Goal: Information Seeking & Learning: Learn about a topic

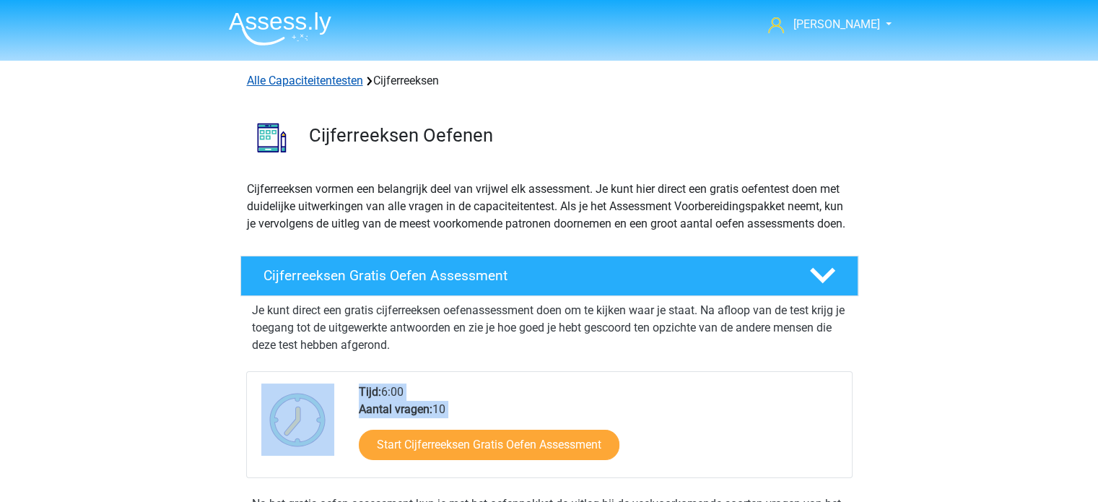
click at [312, 77] on link "Alle Capaciteitentesten" at bounding box center [305, 81] width 116 height 14
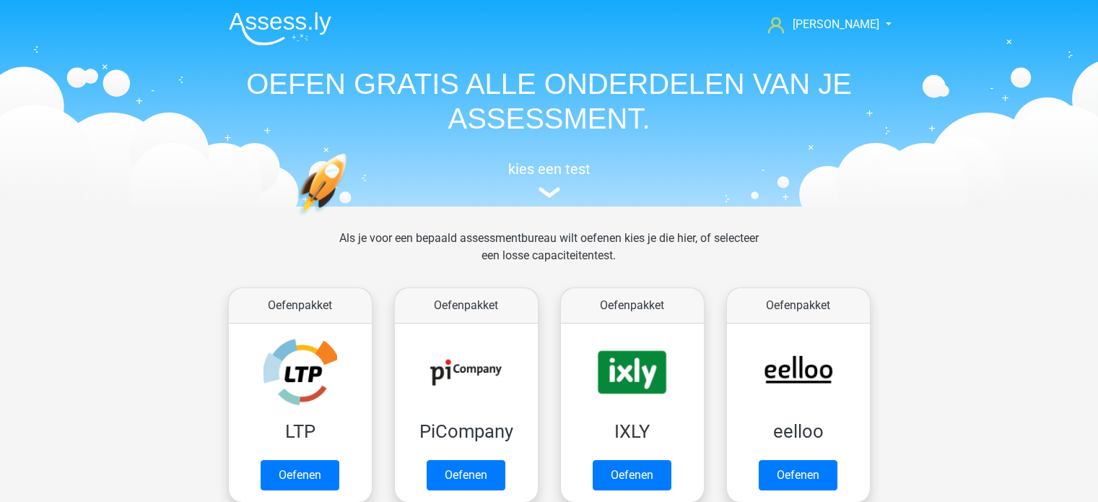
scroll to position [612, 0]
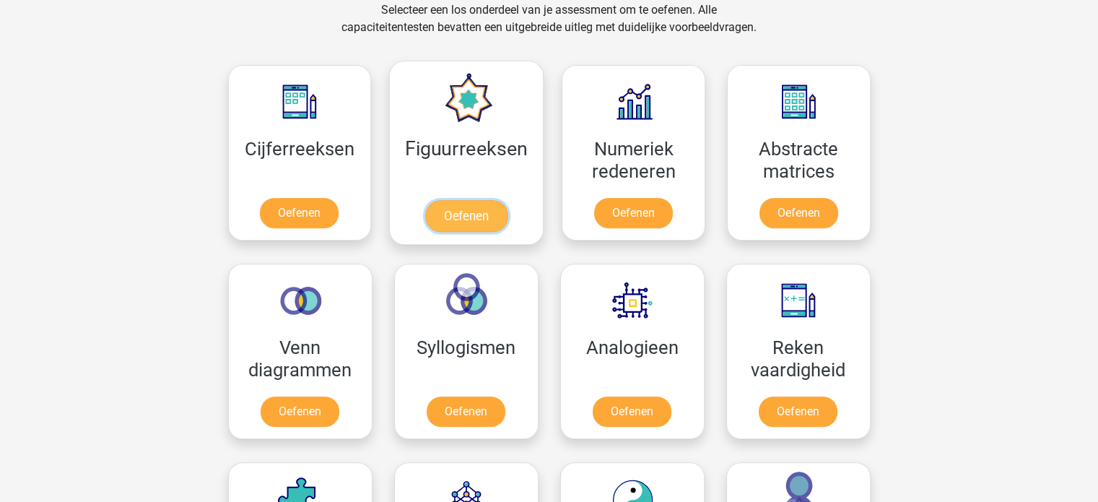
click at [479, 210] on link "Oefenen" at bounding box center [466, 216] width 82 height 32
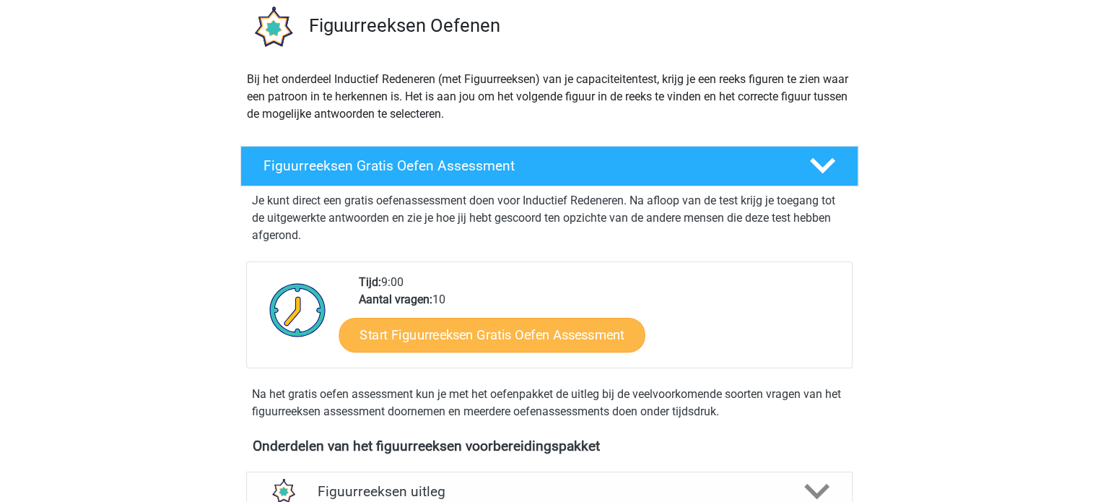
scroll to position [144, 0]
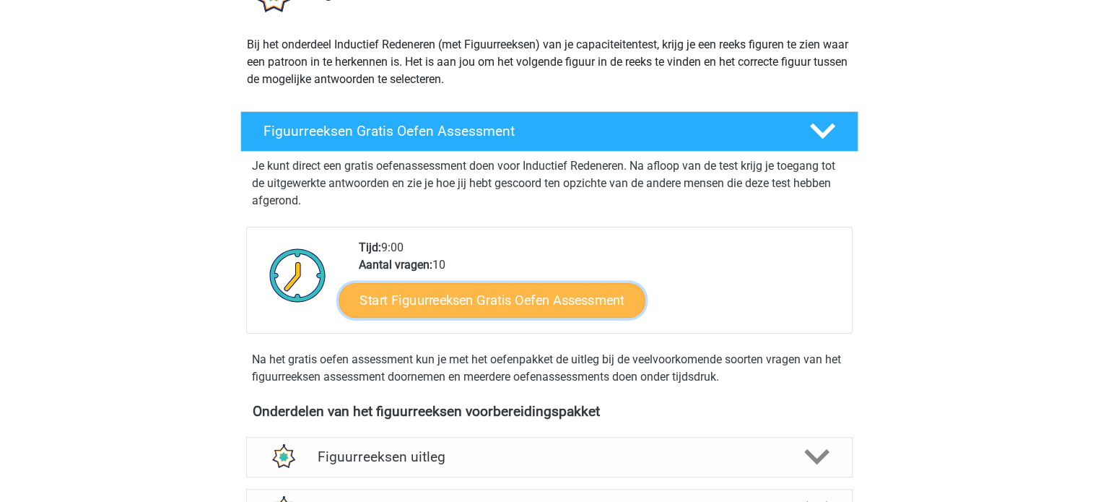
click at [555, 299] on link "Start Figuurreeksen Gratis Oefen Assessment" at bounding box center [491, 299] width 306 height 35
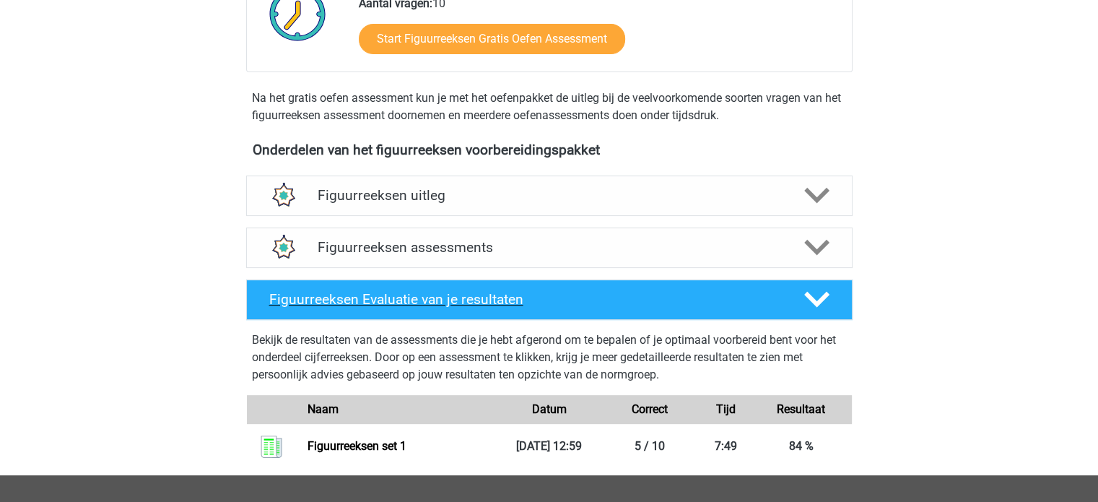
scroll to position [361, 0]
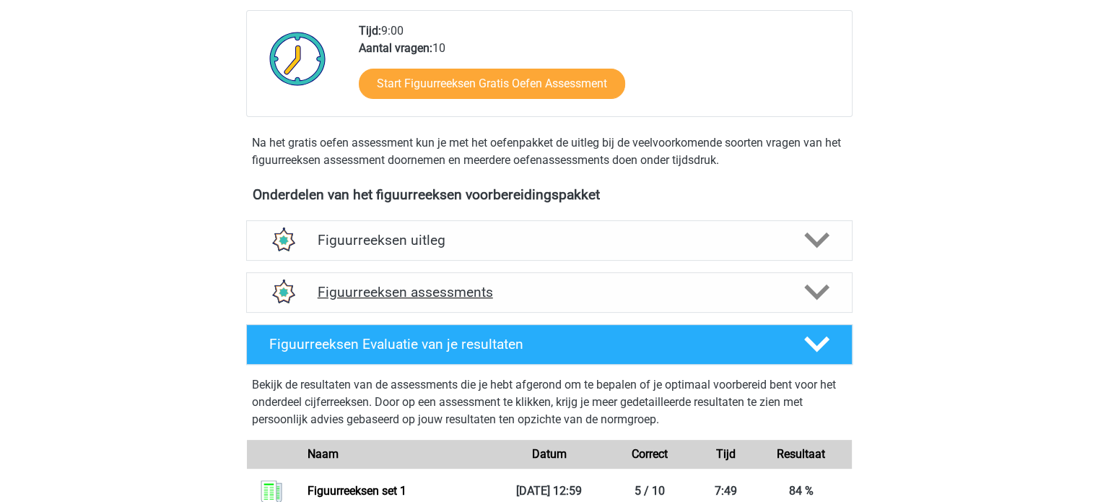
click at [459, 279] on div "Figuurreeksen assessments" at bounding box center [549, 292] width 606 height 40
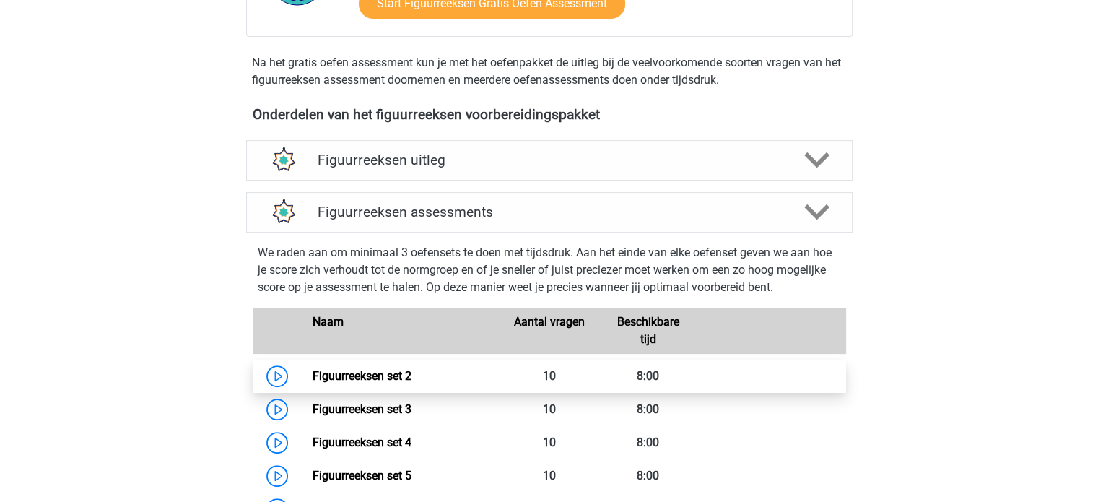
scroll to position [505, 0]
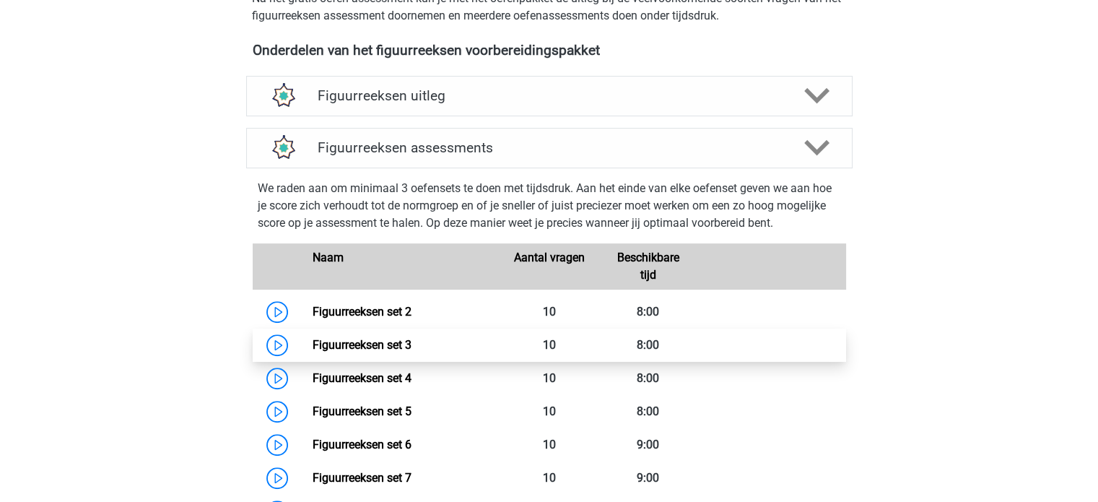
click at [396, 338] on link "Figuurreeksen set 3" at bounding box center [361, 345] width 99 height 14
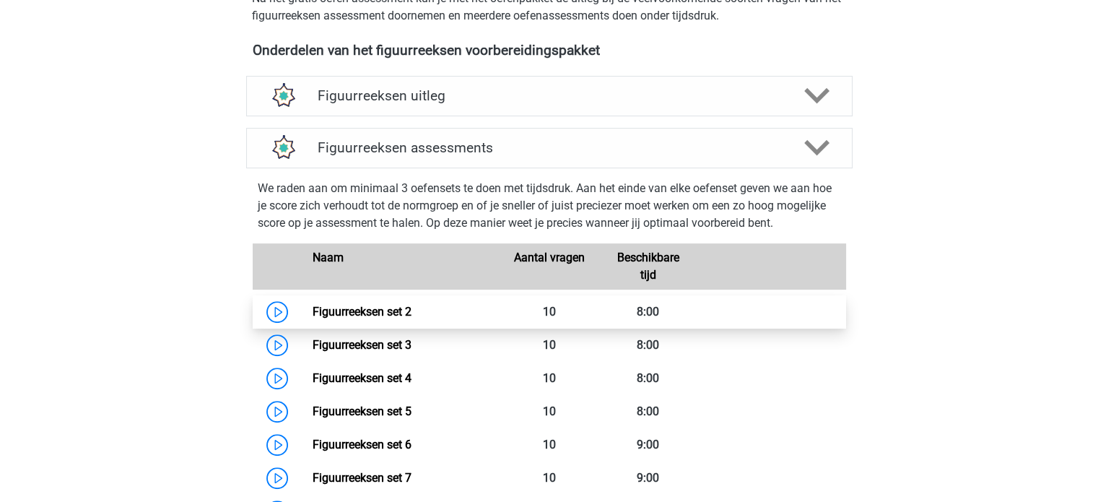
click at [380, 308] on link "Figuurreeksen set 2" at bounding box center [361, 312] width 99 height 14
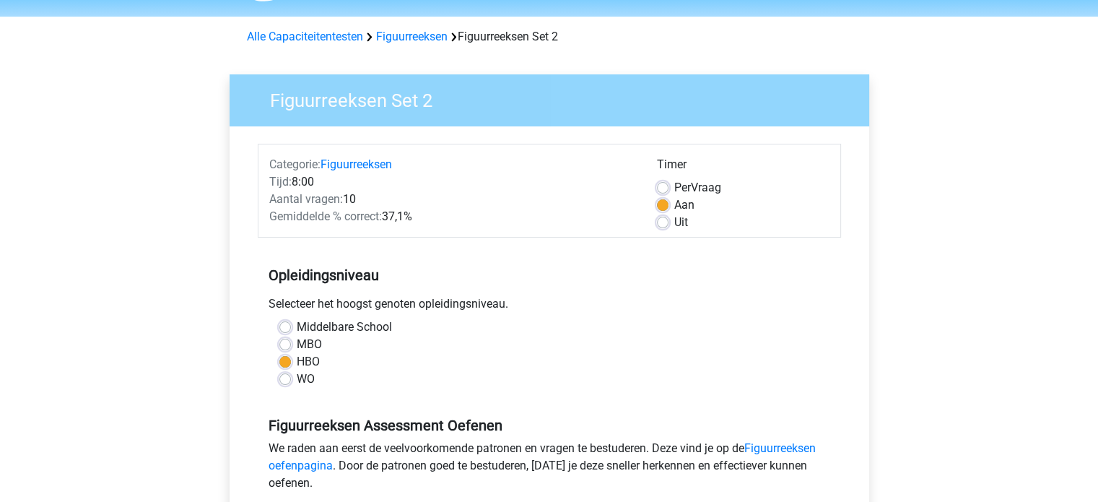
scroll to position [289, 0]
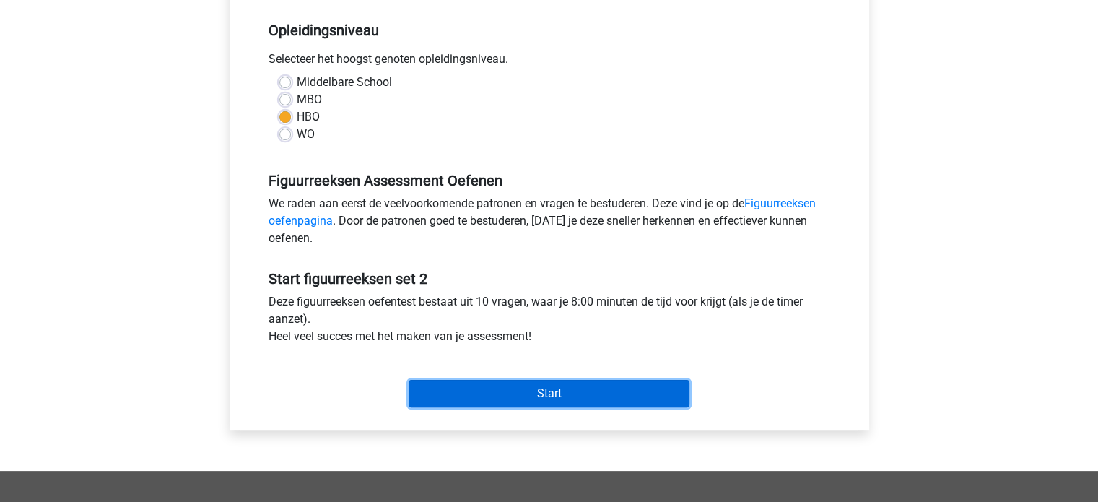
click at [551, 391] on input "Start" at bounding box center [548, 393] width 281 height 27
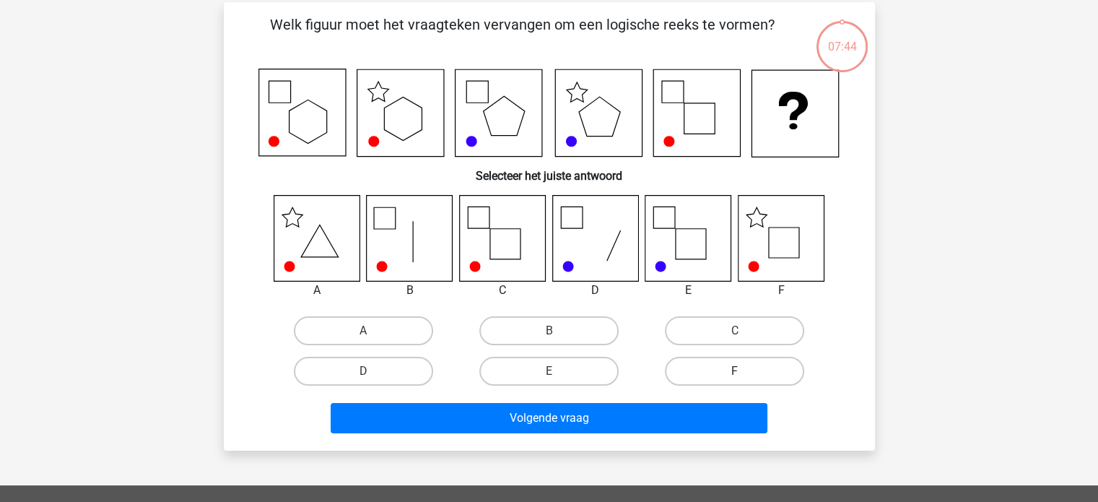
scroll to position [72, 0]
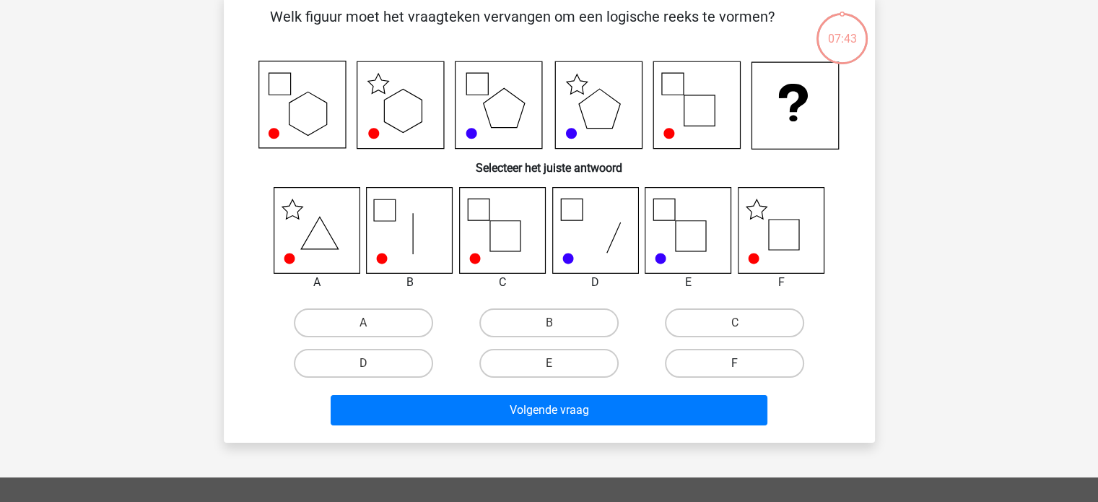
click at [736, 352] on label "F" at bounding box center [734, 363] width 139 height 29
click at [736, 363] on input "F" at bounding box center [739, 367] width 9 height 9
radio input "true"
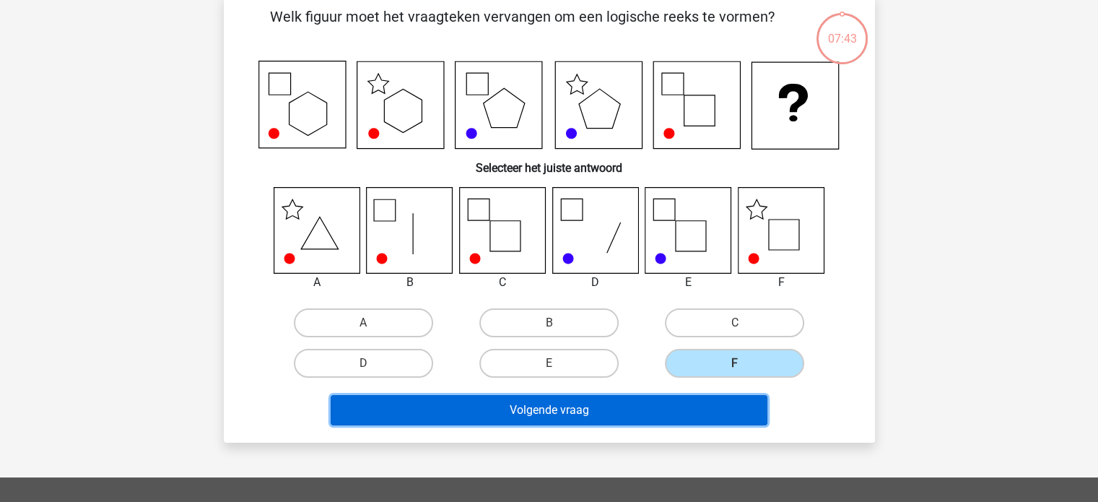
click at [701, 416] on button "Volgende vraag" at bounding box center [549, 410] width 437 height 30
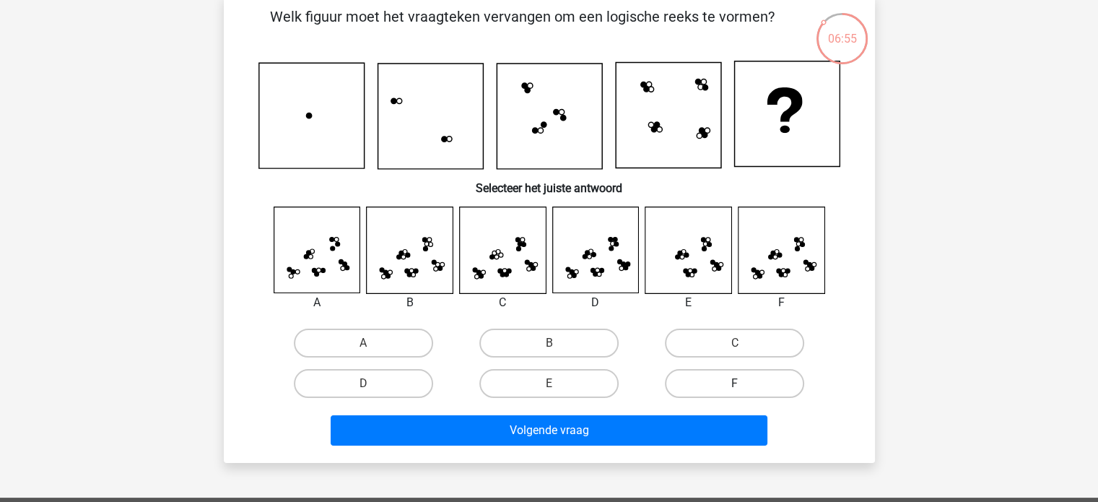
click at [741, 373] on label "F" at bounding box center [734, 383] width 139 height 29
click at [741, 383] on input "F" at bounding box center [739, 387] width 9 height 9
radio input "true"
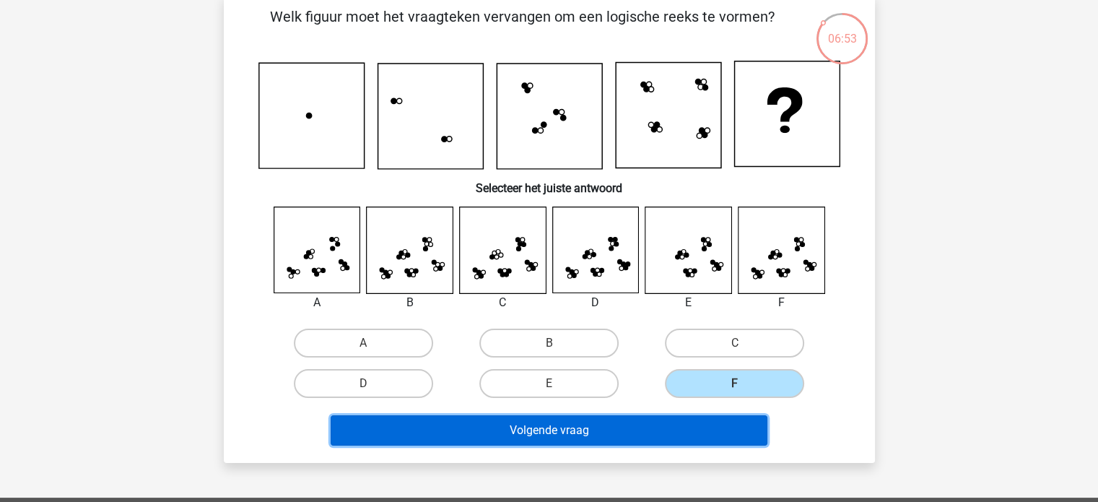
click at [659, 421] on button "Volgende vraag" at bounding box center [549, 430] width 437 height 30
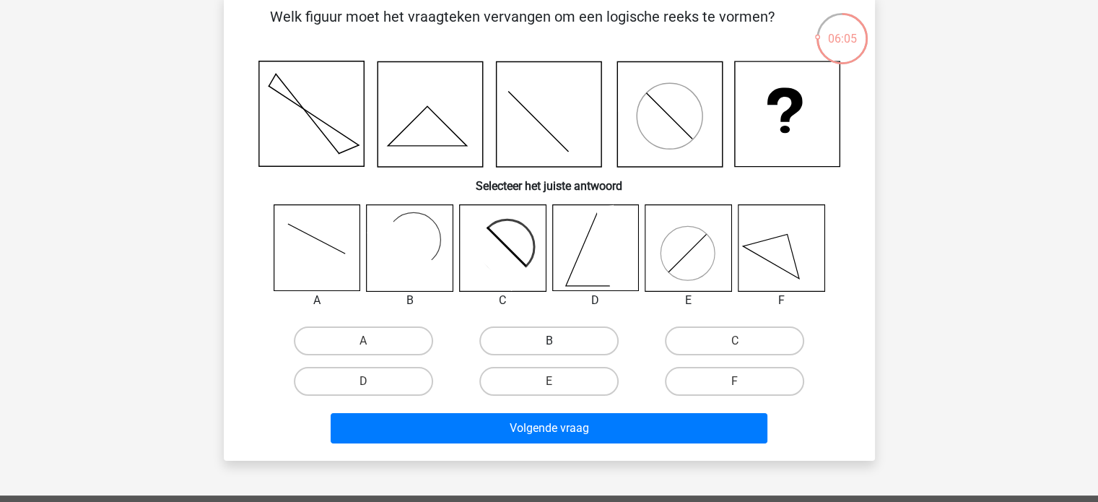
click at [548, 338] on label "B" at bounding box center [548, 340] width 139 height 29
click at [548, 341] on input "B" at bounding box center [552, 345] width 9 height 9
radio input "true"
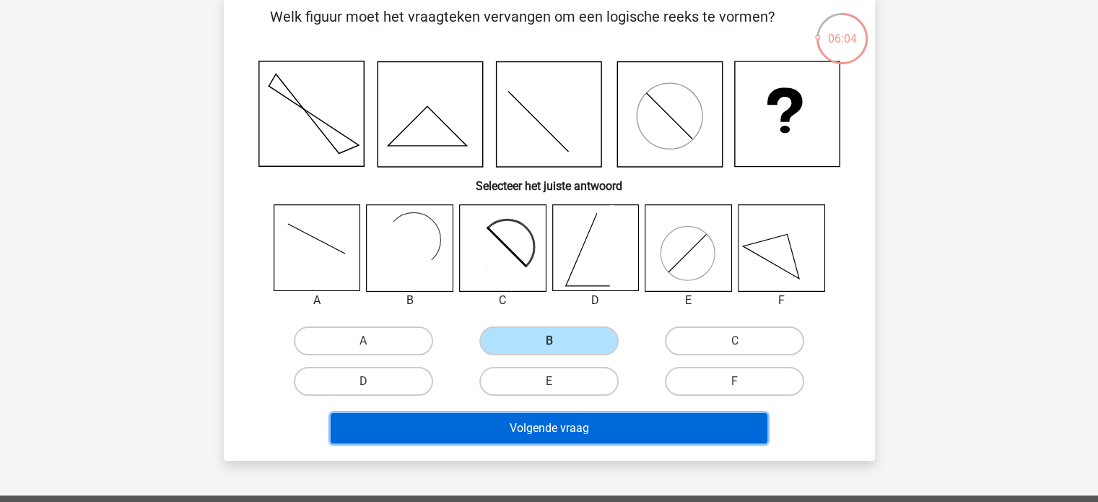
click at [572, 432] on button "Volgende vraag" at bounding box center [549, 428] width 437 height 30
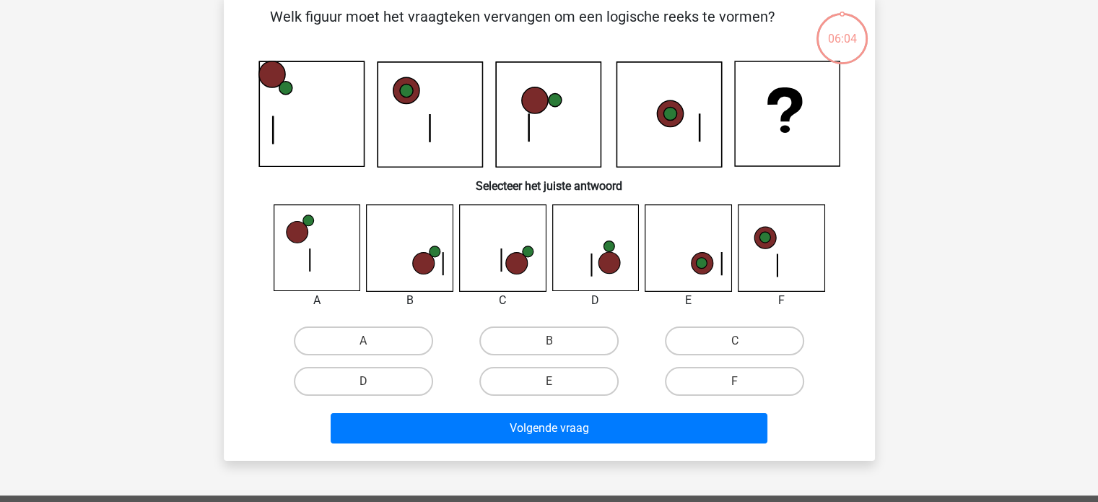
scroll to position [66, 0]
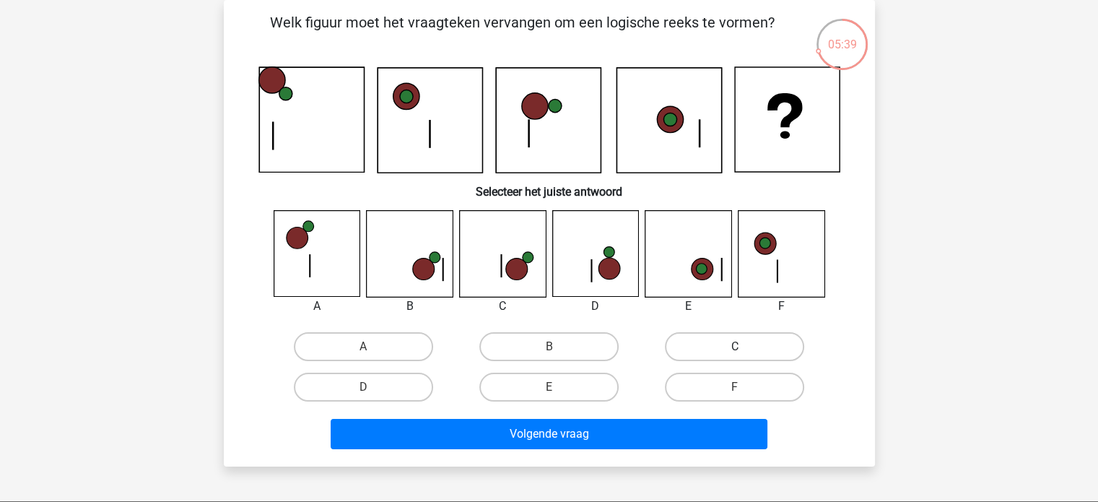
click at [750, 346] on label "C" at bounding box center [734, 346] width 139 height 29
click at [744, 346] on input "C" at bounding box center [739, 350] width 9 height 9
radio input "true"
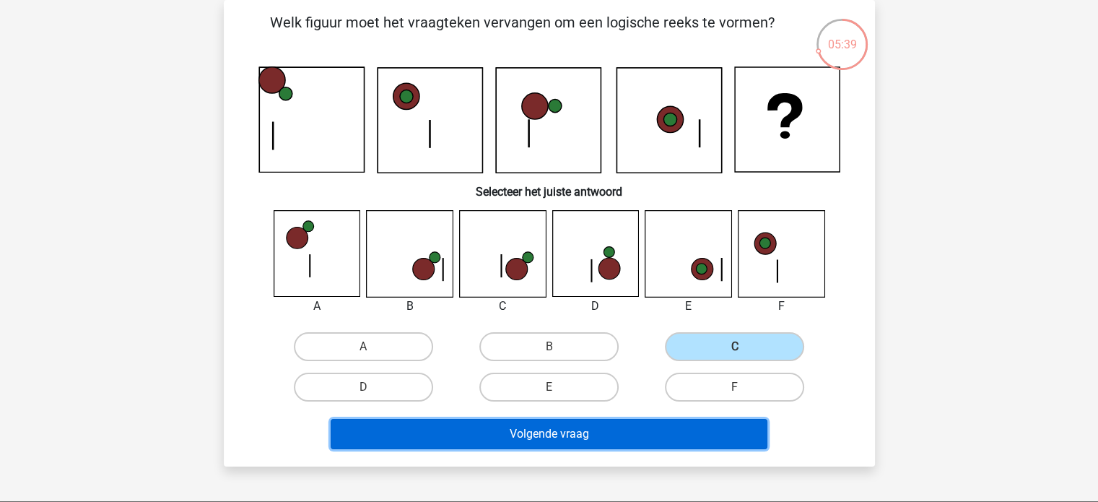
click at [670, 424] on button "Volgende vraag" at bounding box center [549, 434] width 437 height 30
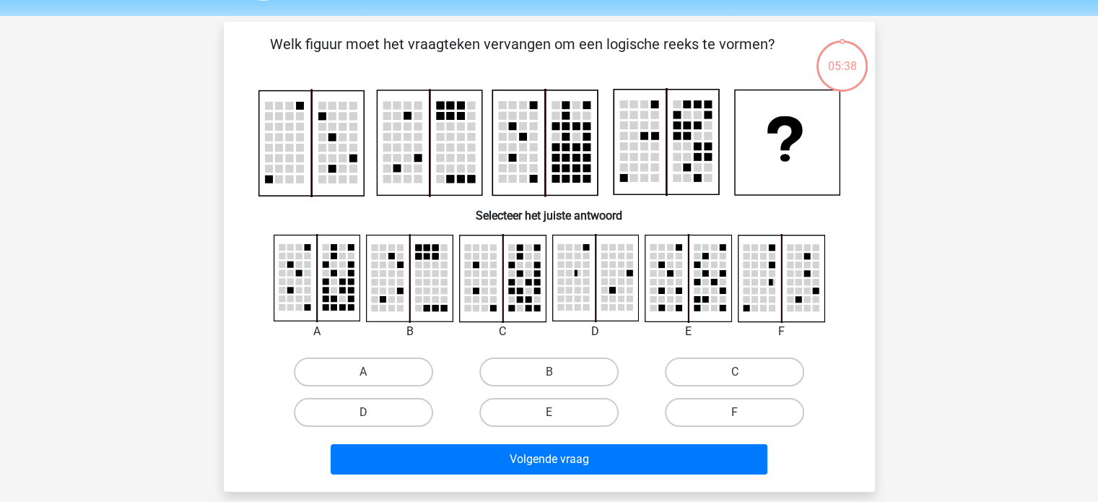
scroll to position [0, 0]
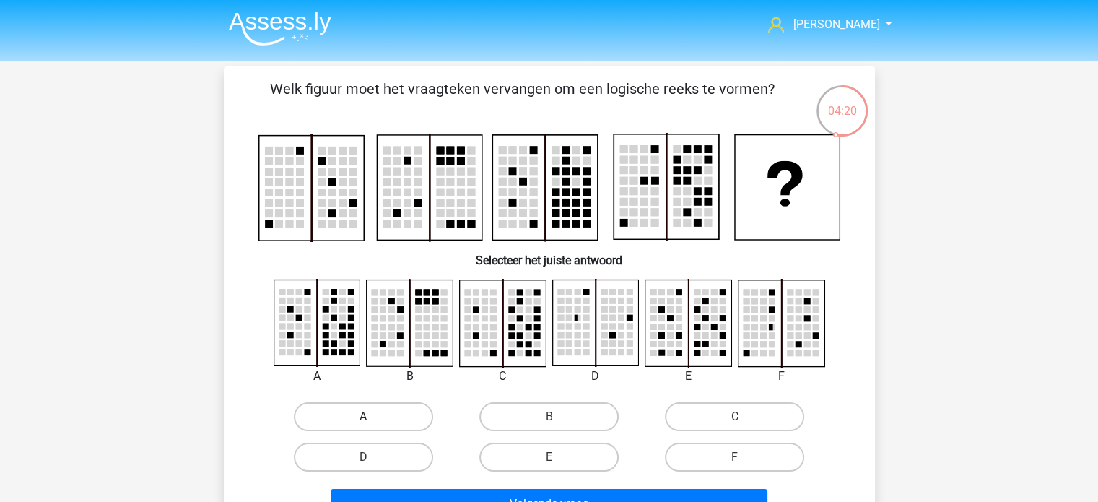
click at [384, 403] on div "A" at bounding box center [363, 416] width 185 height 40
click at [378, 418] on label "A" at bounding box center [363, 416] width 139 height 29
click at [372, 418] on input "A" at bounding box center [367, 420] width 9 height 9
radio input "true"
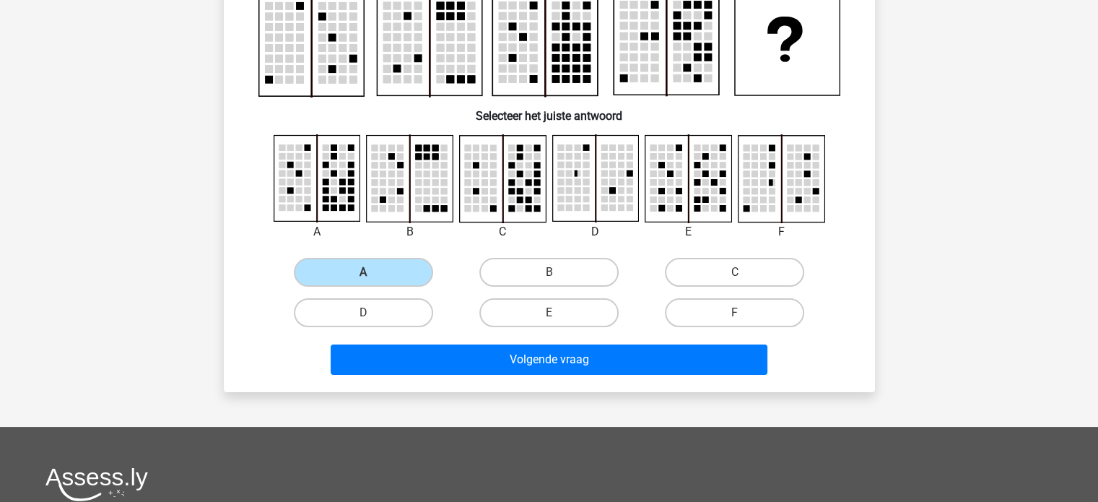
click at [531, 374] on div "Volgende vraag" at bounding box center [549, 362] width 557 height 36
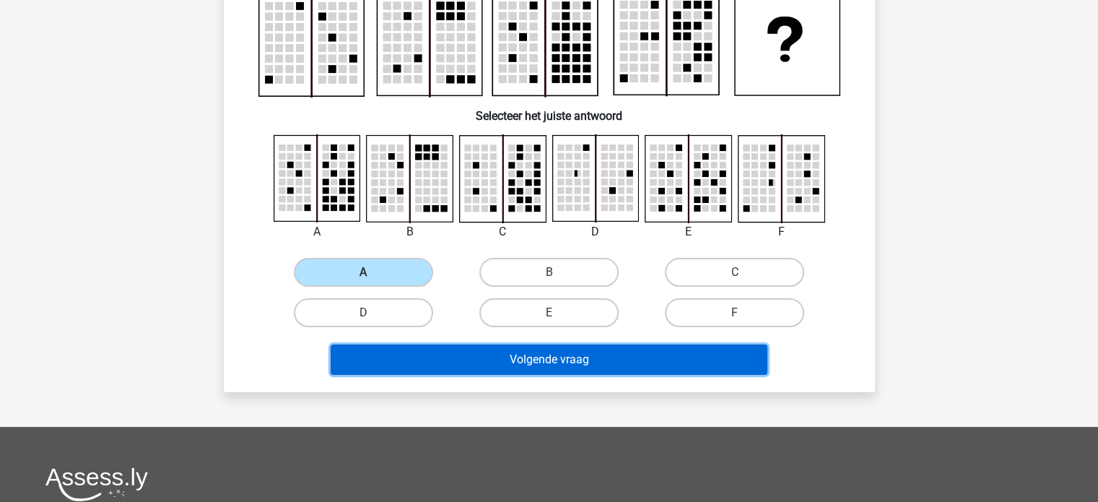
click at [535, 358] on button "Volgende vraag" at bounding box center [549, 359] width 437 height 30
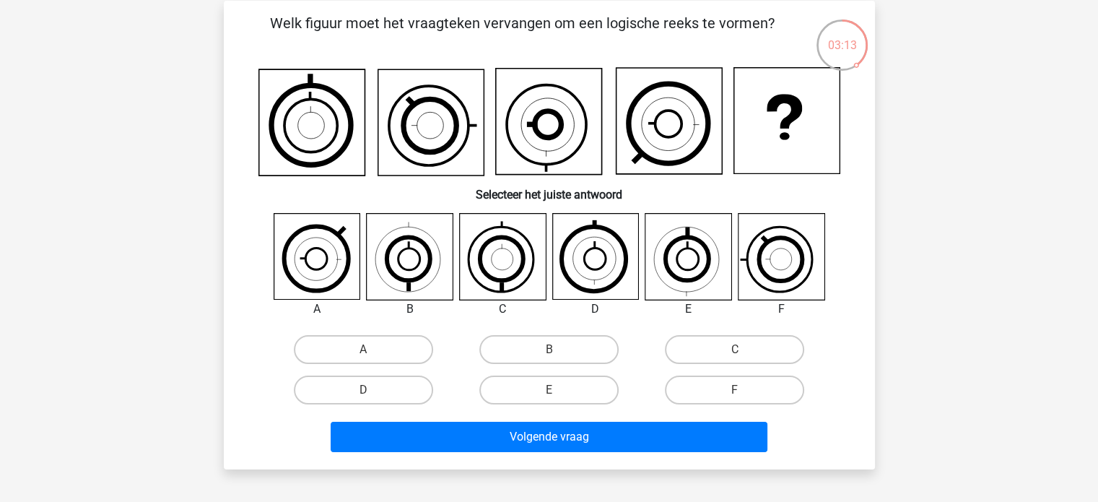
scroll to position [72, 0]
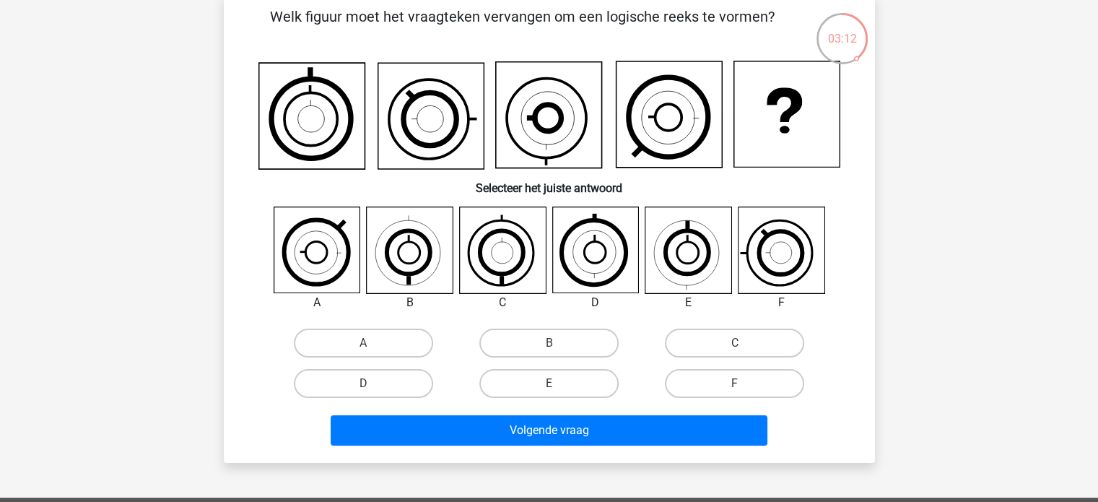
click at [569, 359] on div "B" at bounding box center [548, 343] width 185 height 40
click at [565, 341] on label "B" at bounding box center [548, 342] width 139 height 29
click at [558, 343] on input "B" at bounding box center [552, 347] width 9 height 9
radio input "true"
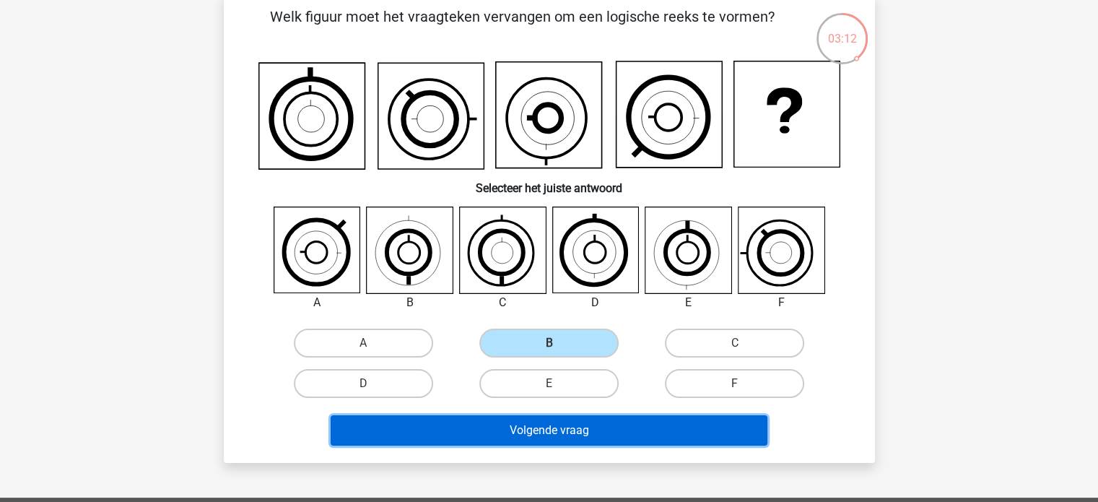
click at [564, 428] on button "Volgende vraag" at bounding box center [549, 430] width 437 height 30
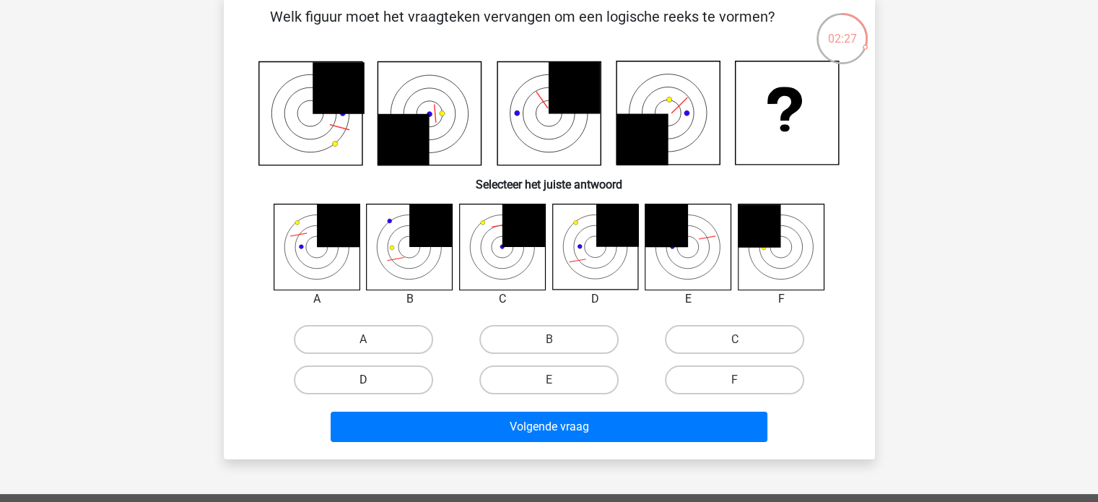
drag, startPoint x: 387, startPoint y: 380, endPoint x: 411, endPoint y: 389, distance: 25.3
click at [387, 381] on label "D" at bounding box center [363, 379] width 139 height 29
click at [372, 381] on input "D" at bounding box center [367, 384] width 9 height 9
radio input "true"
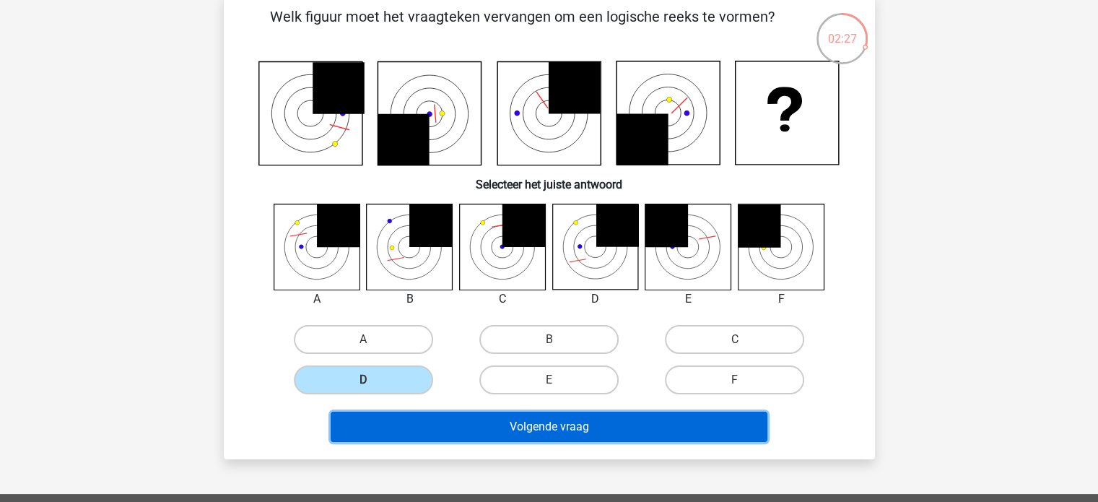
click at [457, 417] on button "Volgende vraag" at bounding box center [549, 426] width 437 height 30
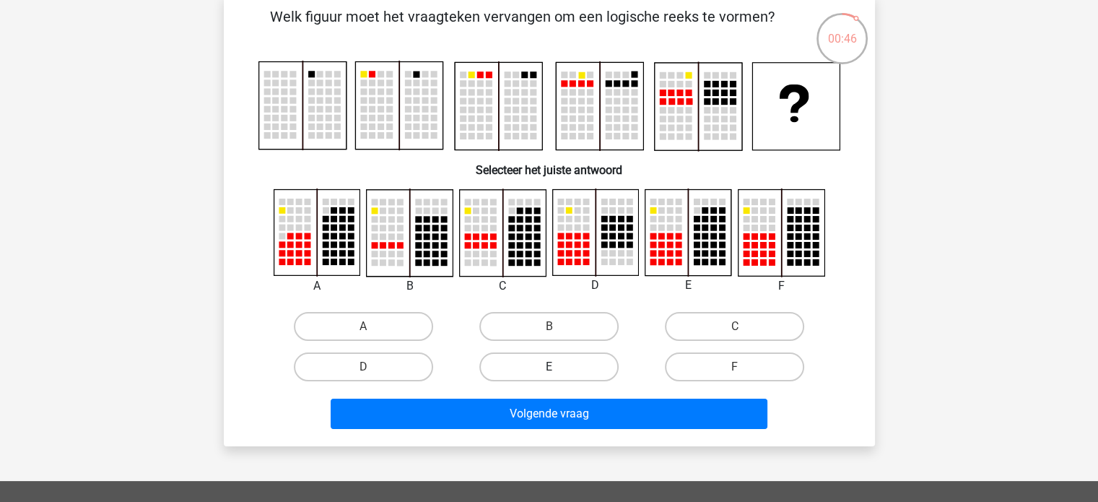
click at [587, 362] on label "E" at bounding box center [548, 366] width 139 height 29
click at [558, 367] on input "E" at bounding box center [552, 371] width 9 height 9
radio input "true"
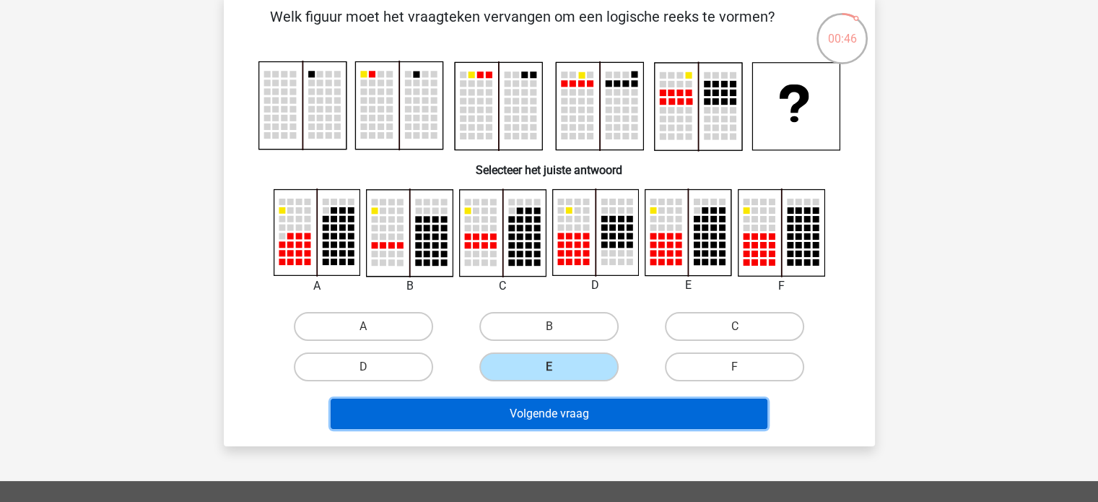
click at [602, 401] on button "Volgende vraag" at bounding box center [549, 413] width 437 height 30
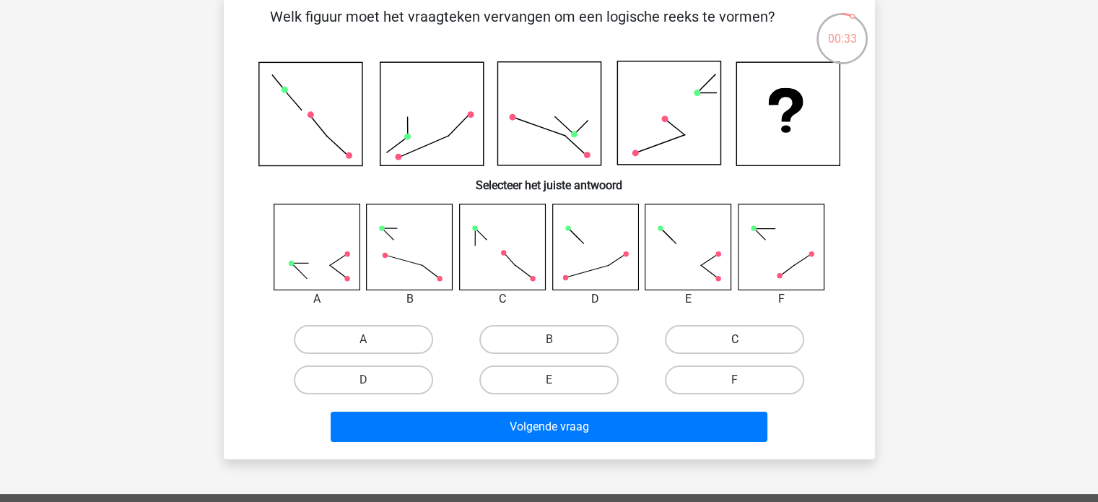
click at [704, 336] on label "C" at bounding box center [734, 339] width 139 height 29
click at [735, 339] on input "C" at bounding box center [739, 343] width 9 height 9
radio input "true"
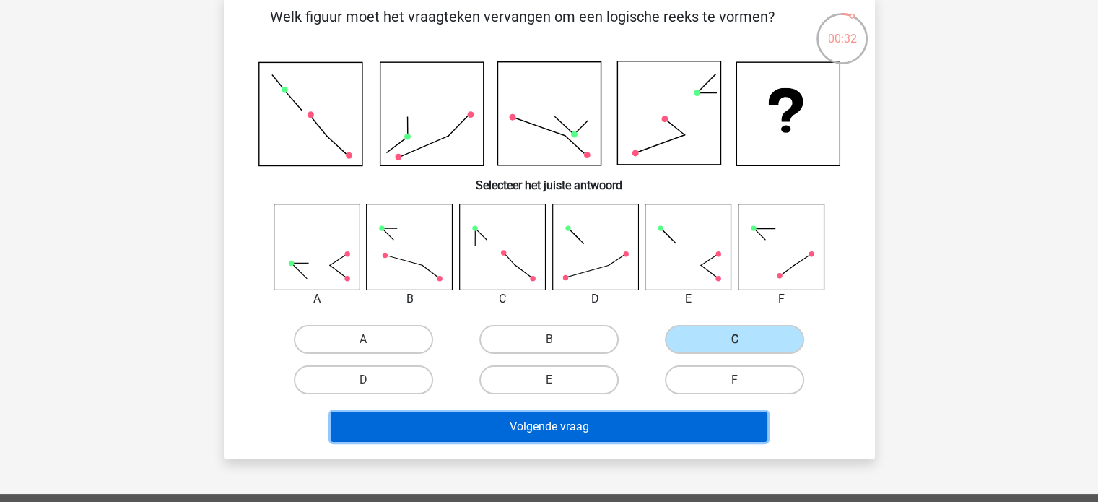
click at [621, 437] on button "Volgende vraag" at bounding box center [549, 426] width 437 height 30
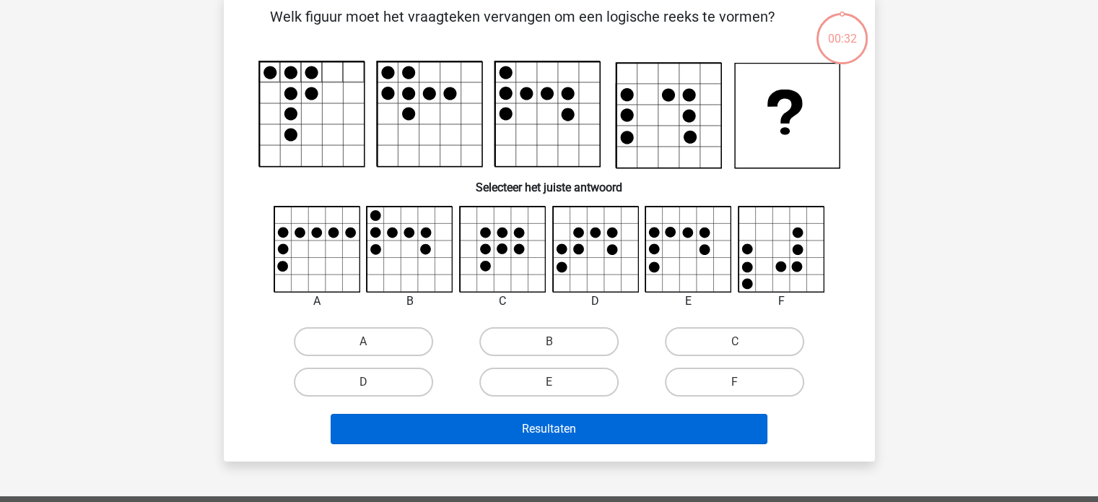
scroll to position [66, 0]
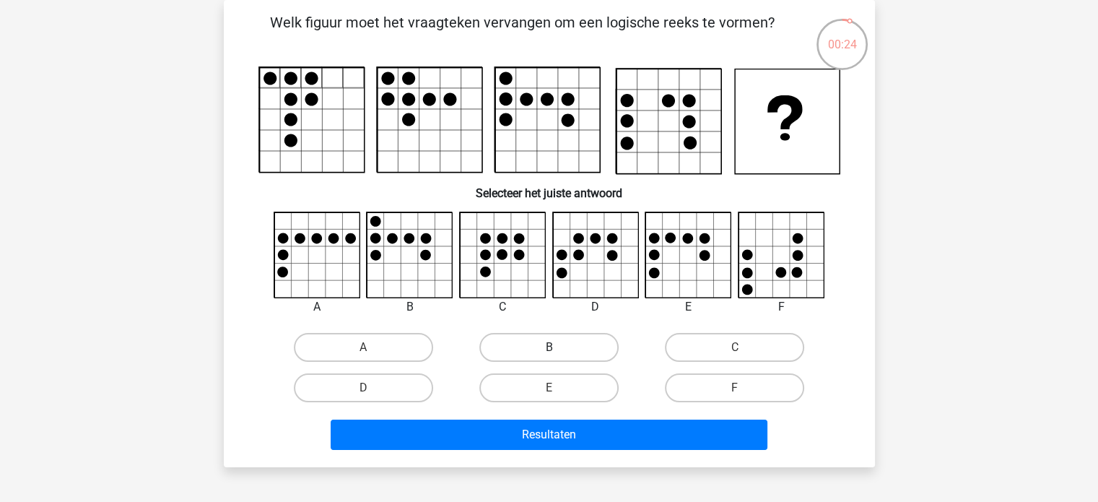
click at [528, 342] on label "B" at bounding box center [548, 347] width 139 height 29
click at [548, 347] on input "B" at bounding box center [552, 351] width 9 height 9
radio input "true"
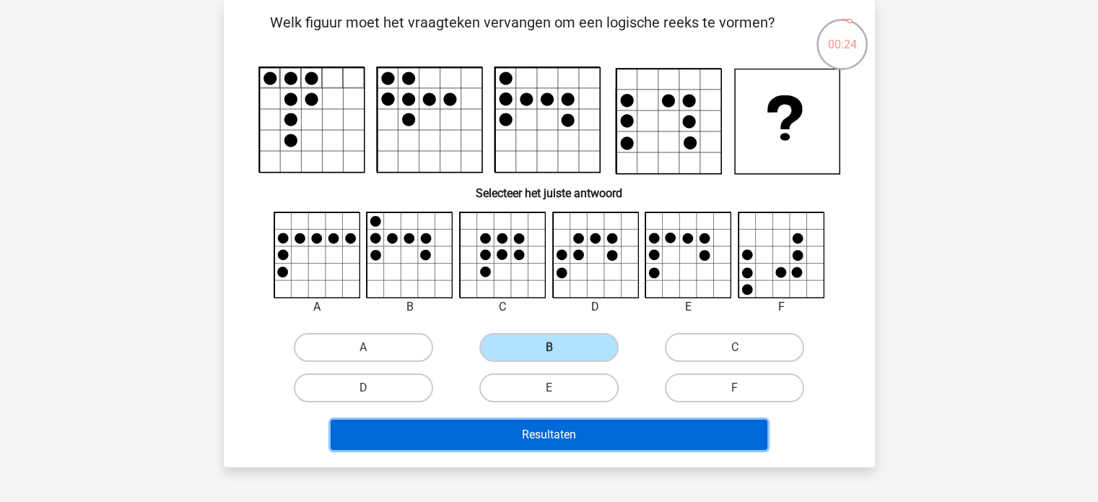
click at [543, 432] on button "Resultaten" at bounding box center [549, 434] width 437 height 30
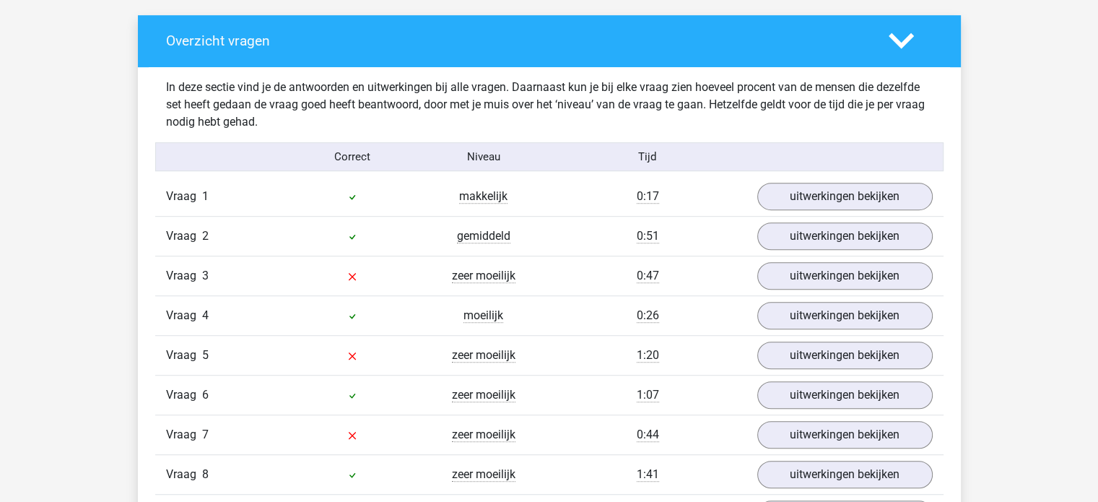
scroll to position [866, 0]
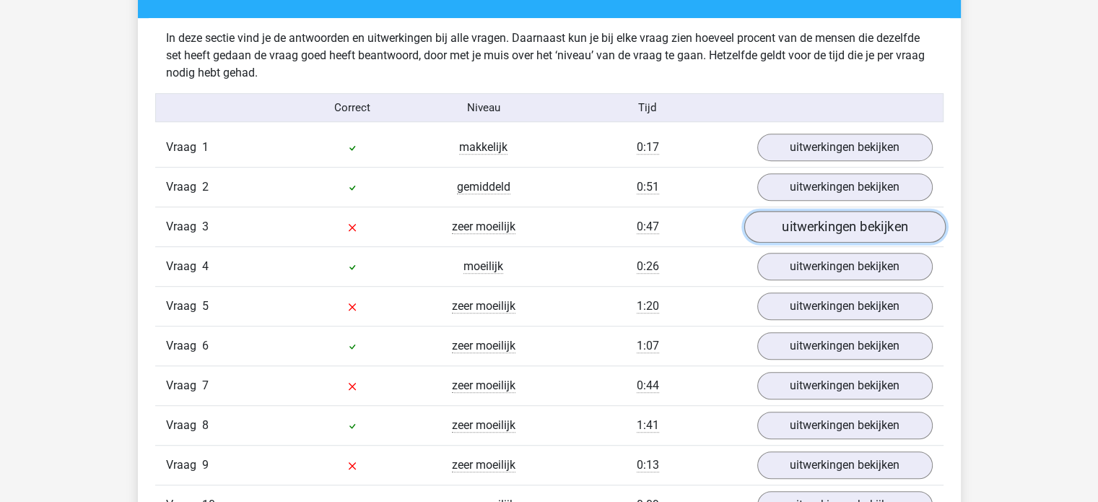
click at [797, 224] on link "uitwerkingen bekijken" at bounding box center [843, 227] width 201 height 32
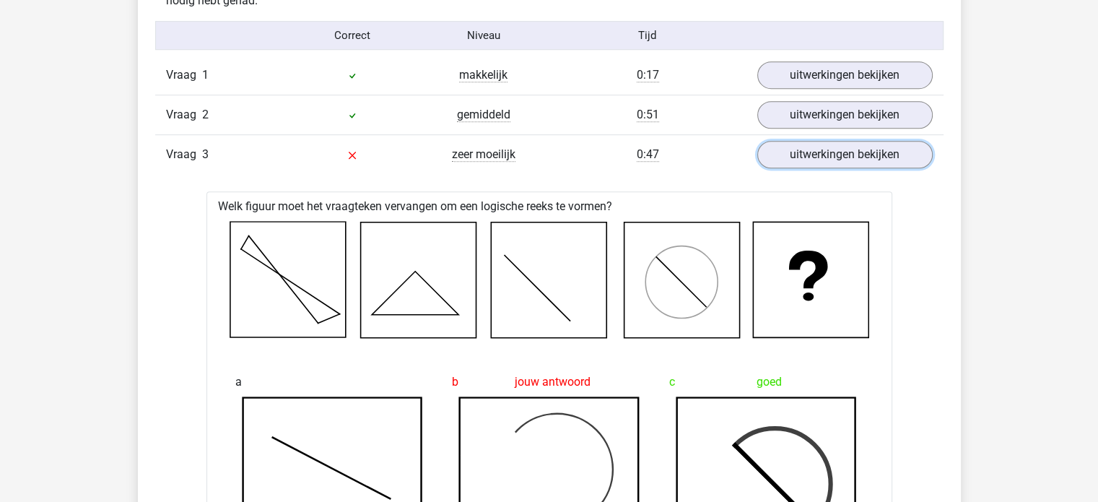
scroll to position [938, 0]
click at [878, 154] on link "uitwerkingen bekijken" at bounding box center [843, 155] width 201 height 32
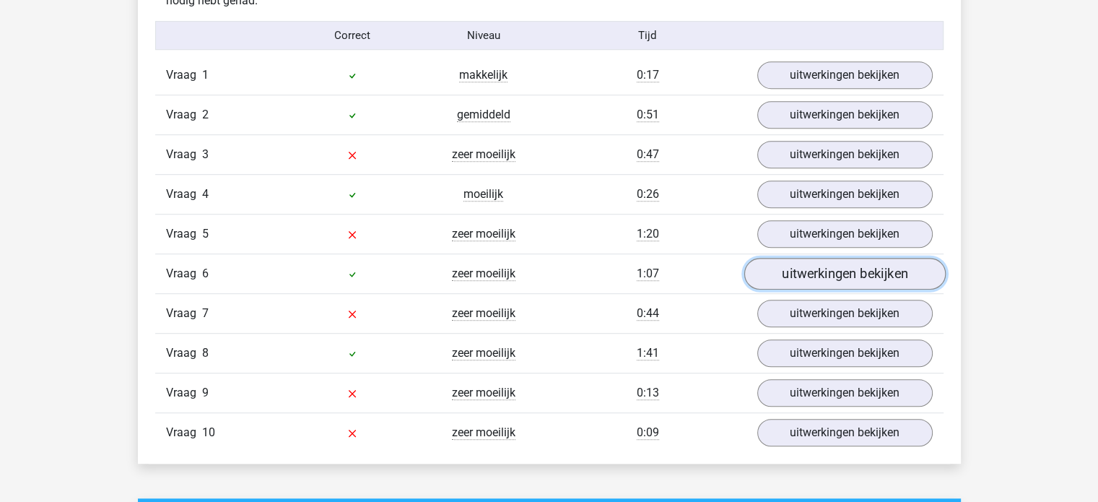
click at [797, 267] on link "uitwerkingen bekijken" at bounding box center [843, 274] width 201 height 32
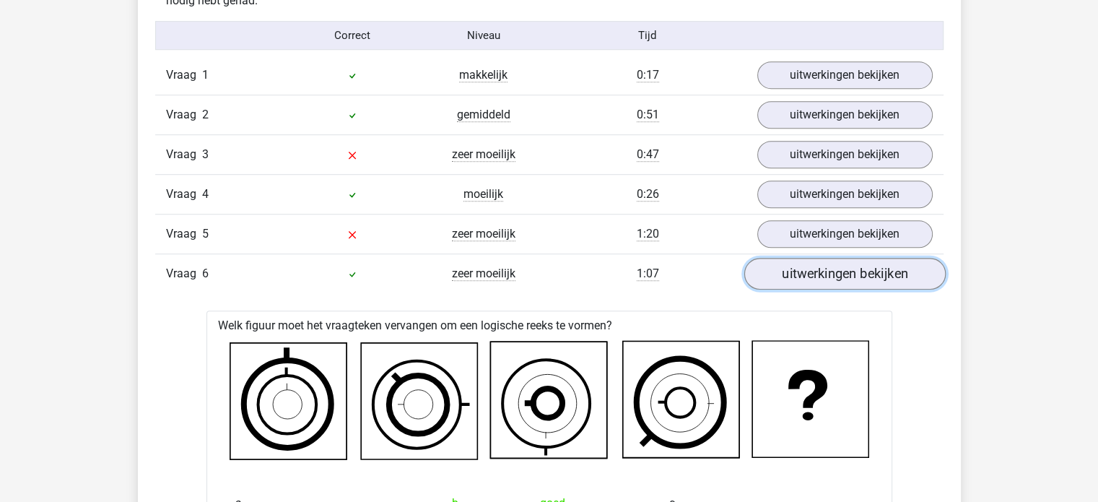
click at [797, 267] on link "uitwerkingen bekijken" at bounding box center [843, 274] width 201 height 32
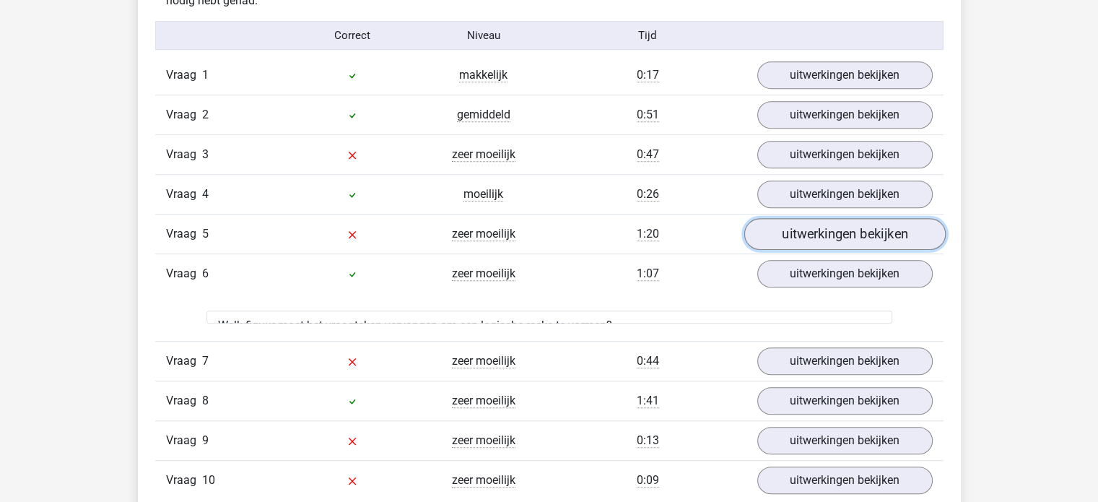
click at [805, 230] on link "uitwerkingen bekijken" at bounding box center [843, 235] width 201 height 32
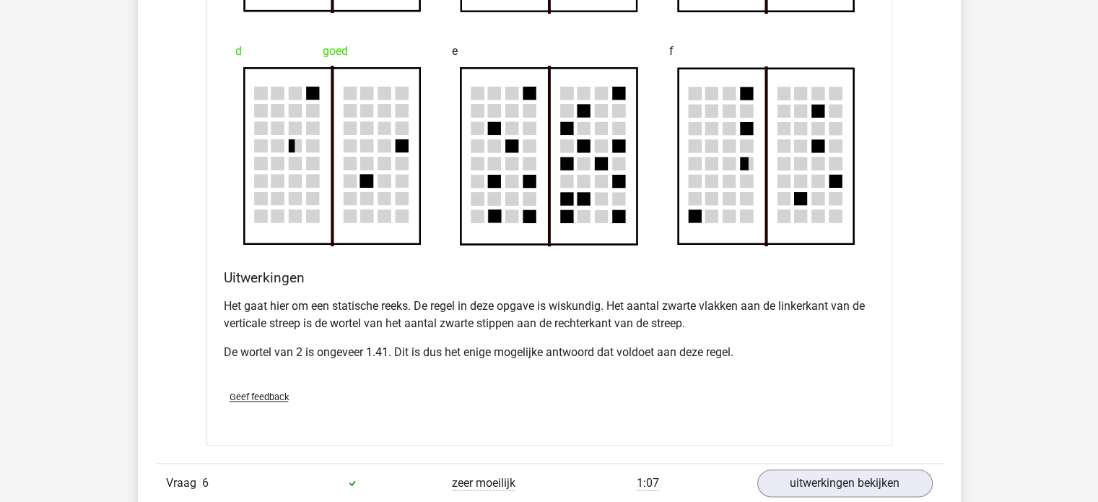
scroll to position [1588, 0]
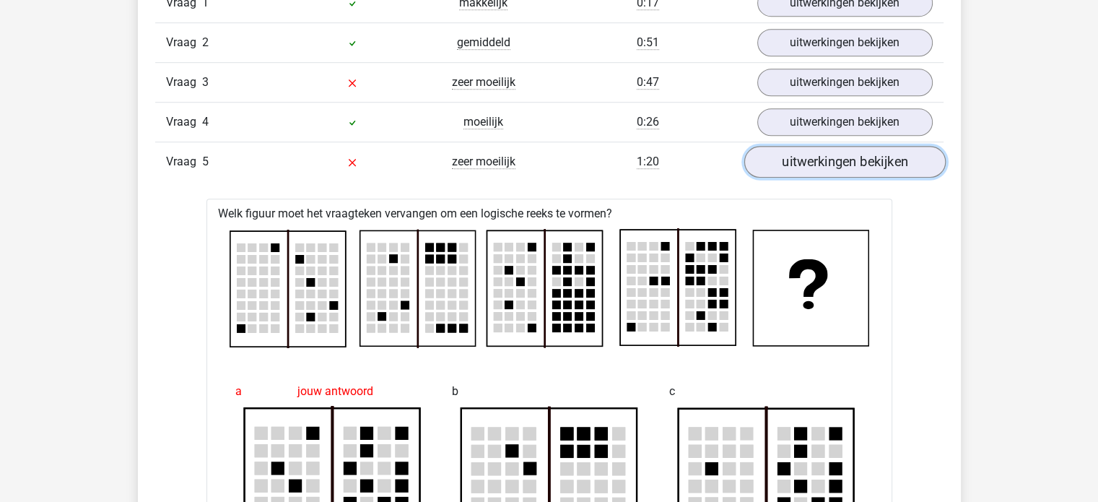
click at [794, 163] on link "uitwerkingen bekijken" at bounding box center [843, 162] width 201 height 32
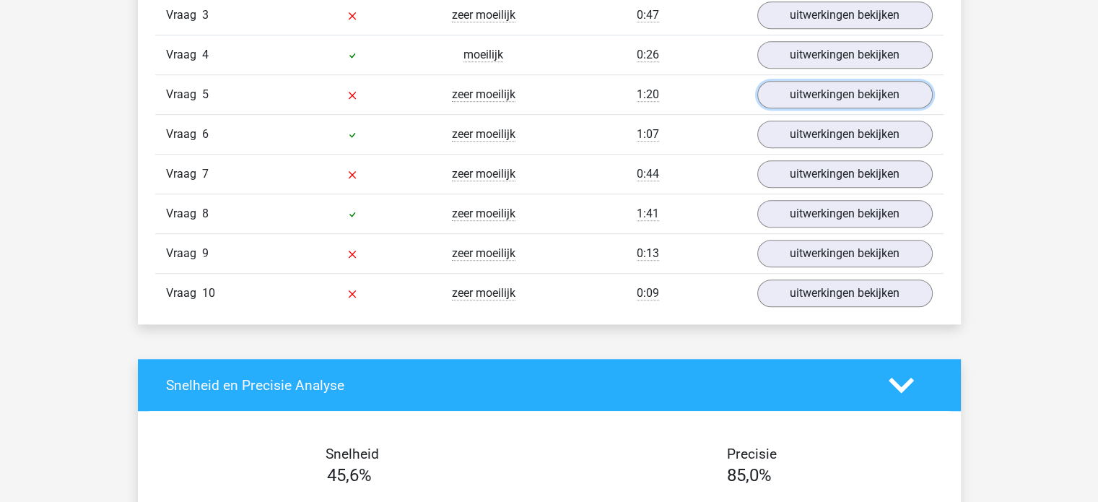
scroll to position [1083, 0]
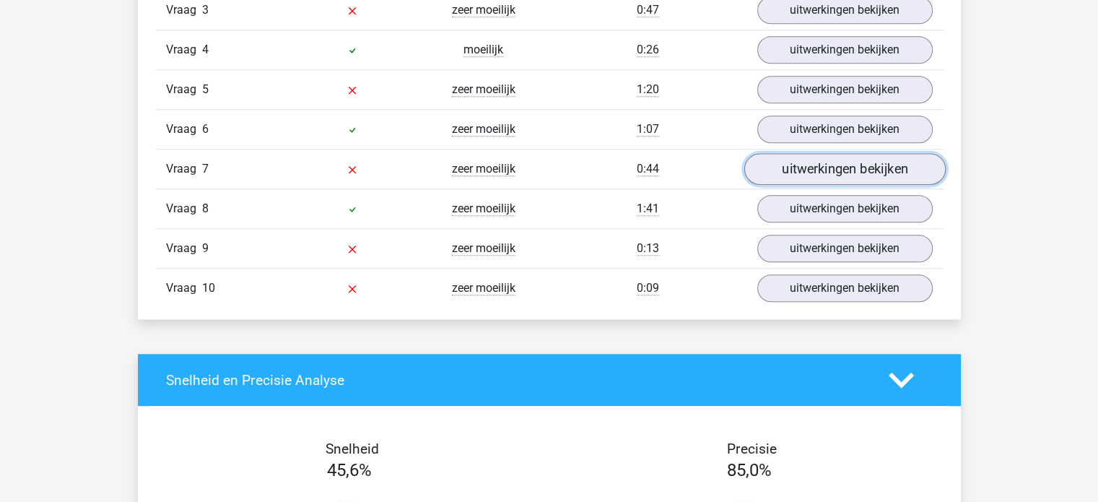
click at [792, 170] on link "uitwerkingen bekijken" at bounding box center [843, 170] width 201 height 32
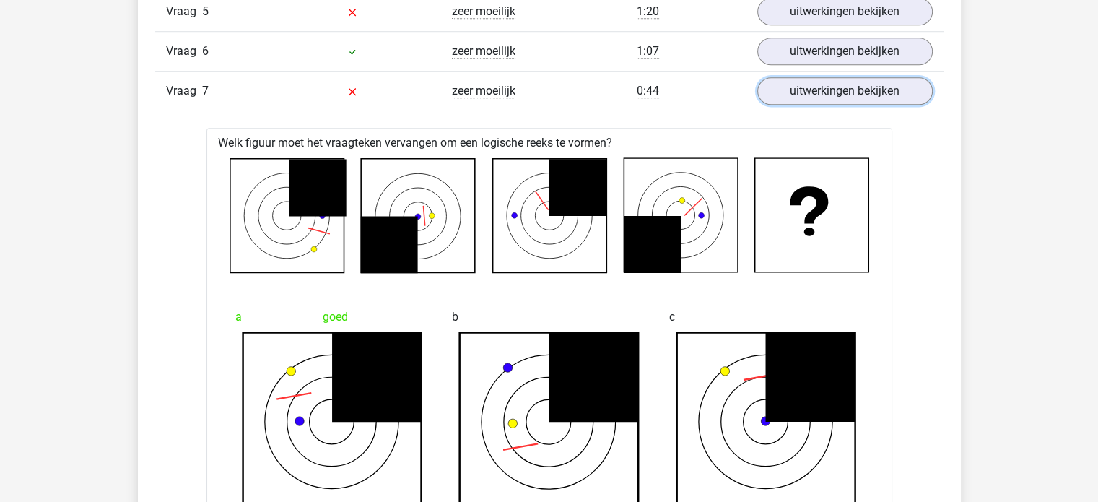
scroll to position [1155, 0]
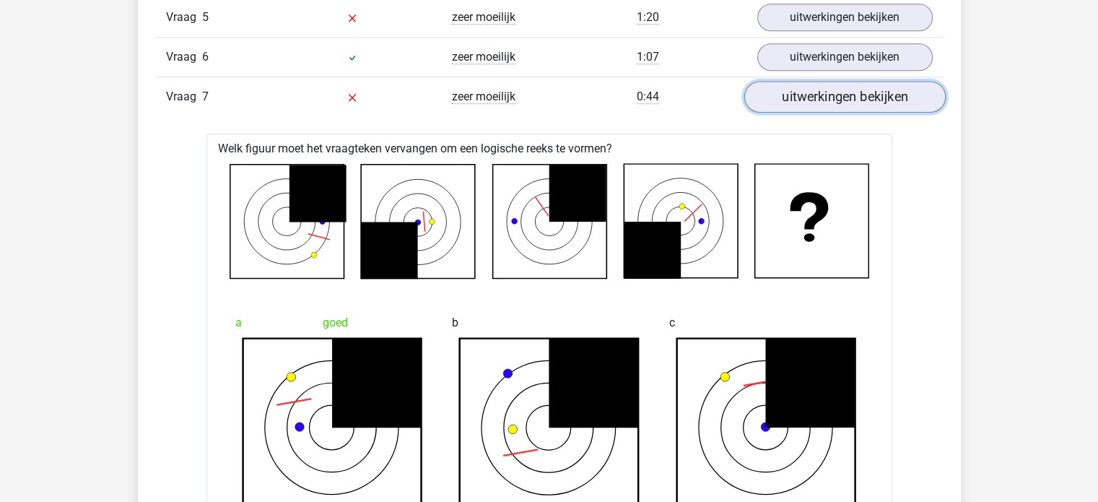
click at [814, 92] on link "uitwerkingen bekijken" at bounding box center [843, 98] width 201 height 32
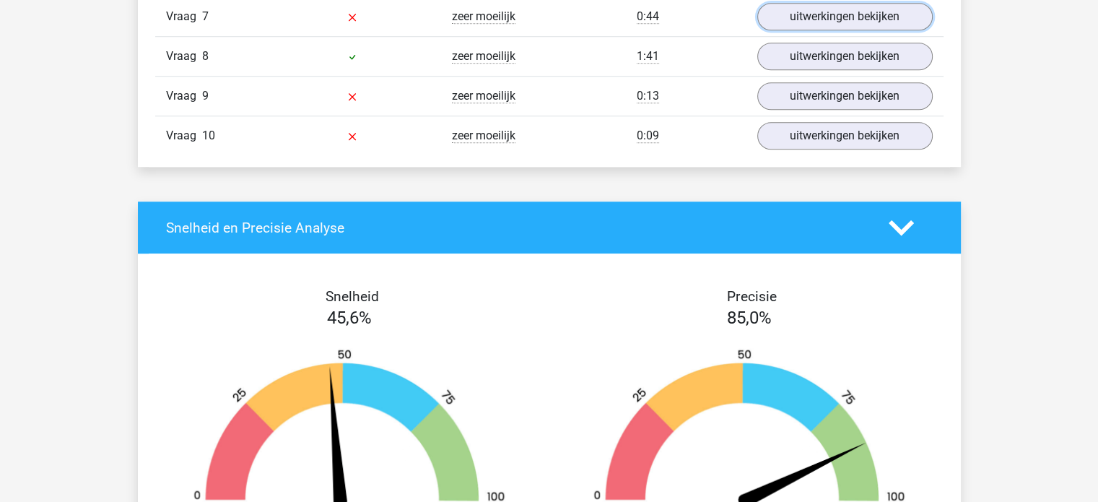
scroll to position [1227, 0]
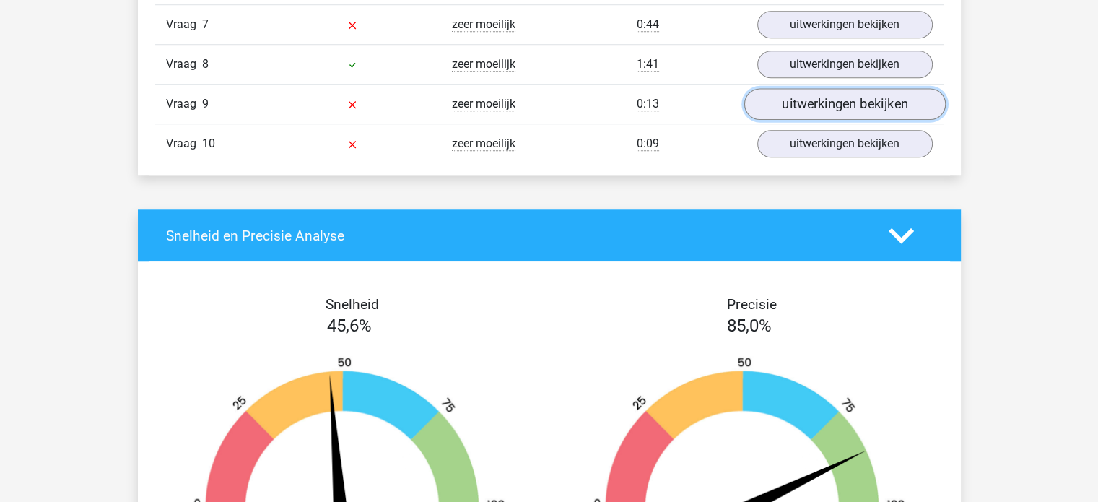
click at [776, 99] on link "uitwerkingen bekijken" at bounding box center [843, 105] width 201 height 32
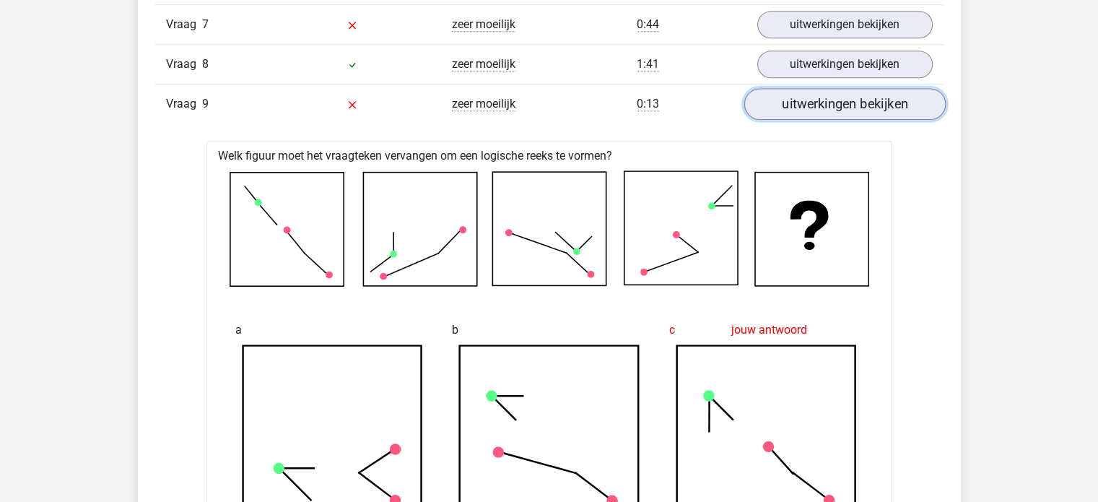
click at [784, 109] on link "uitwerkingen bekijken" at bounding box center [843, 105] width 201 height 32
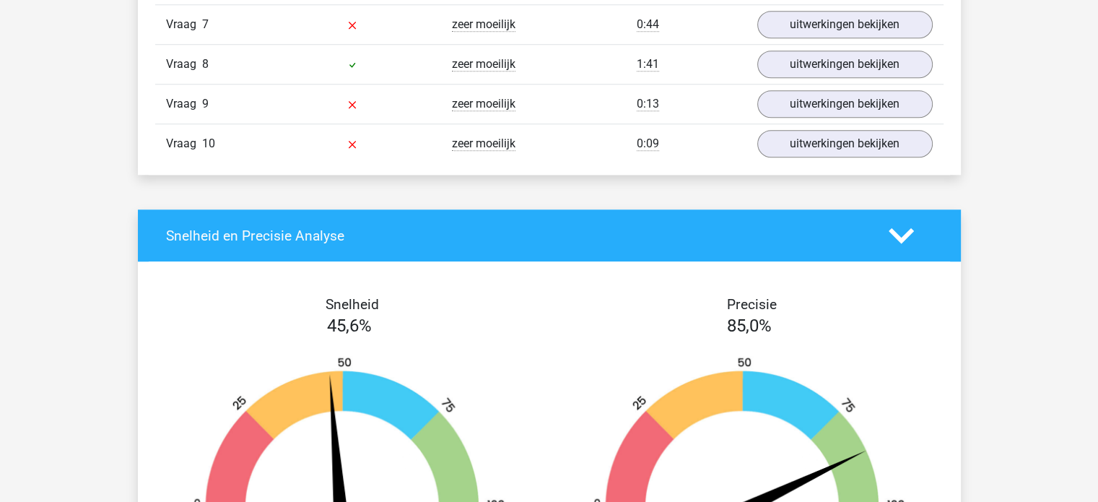
click at [619, 180] on div "[PERSON_NAME] [EMAIL_ADDRESS][DOMAIN_NAME]" at bounding box center [549, 122] width 1098 height 2699
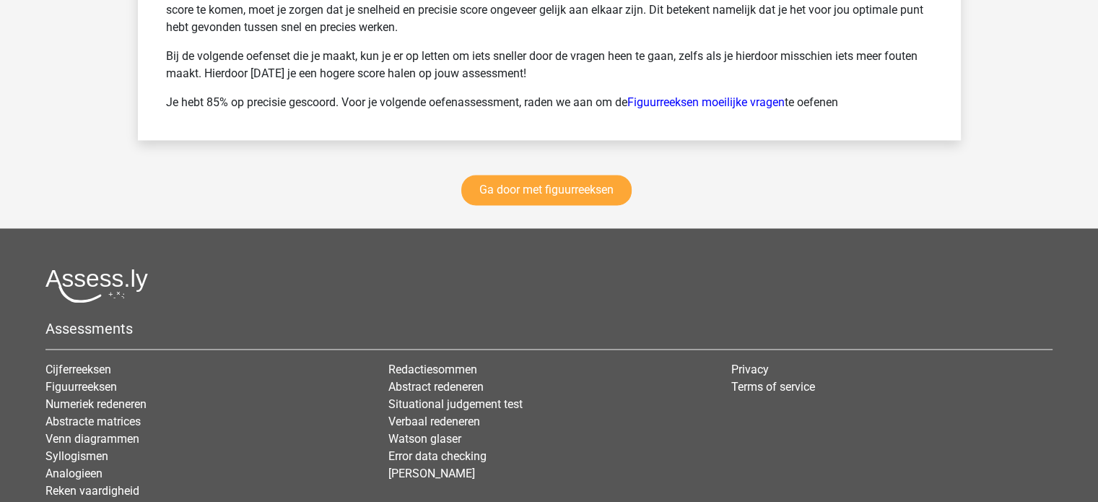
scroll to position [2093, 0]
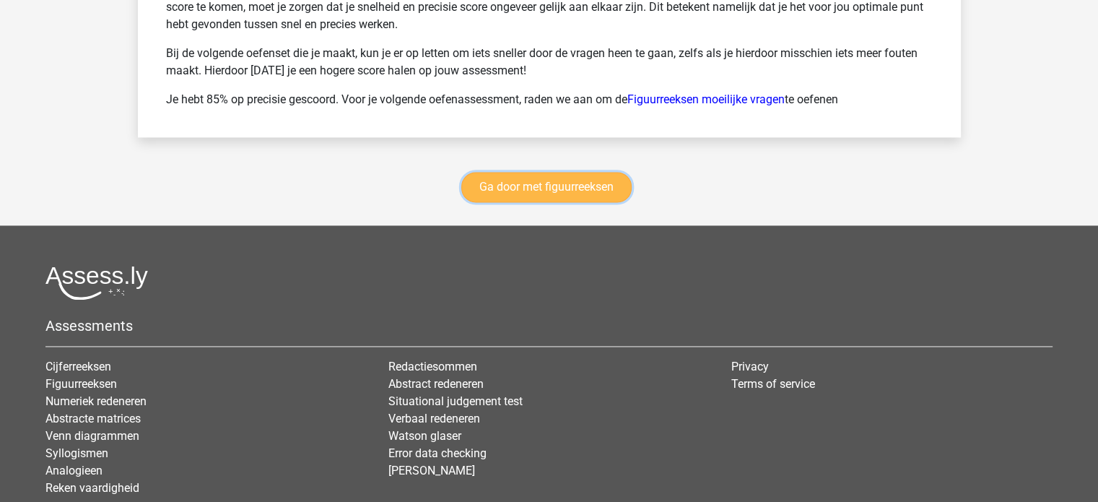
click at [586, 181] on link "Ga door met figuurreeksen" at bounding box center [546, 187] width 170 height 30
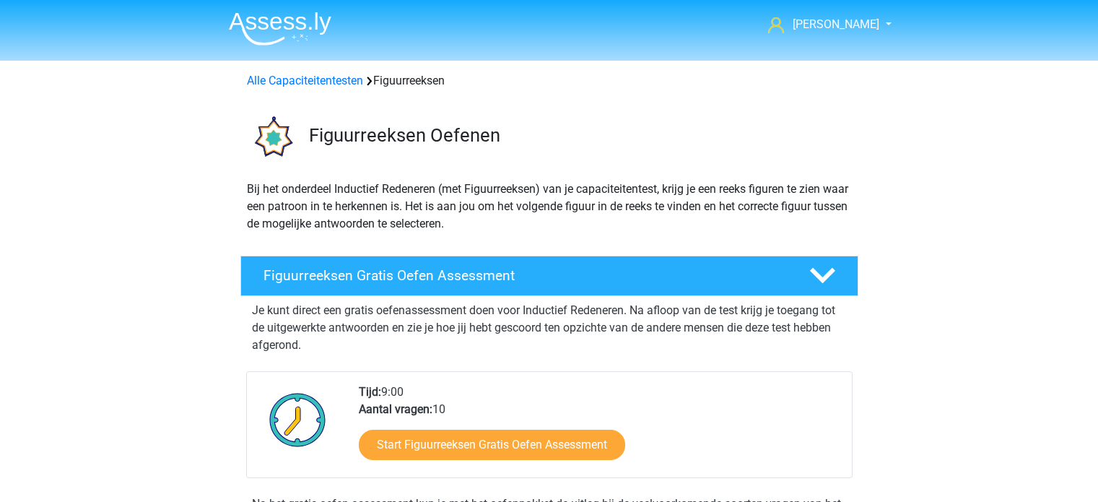
scroll to position [626, 0]
